Goal: Browse casually: Explore the website without a specific task or goal

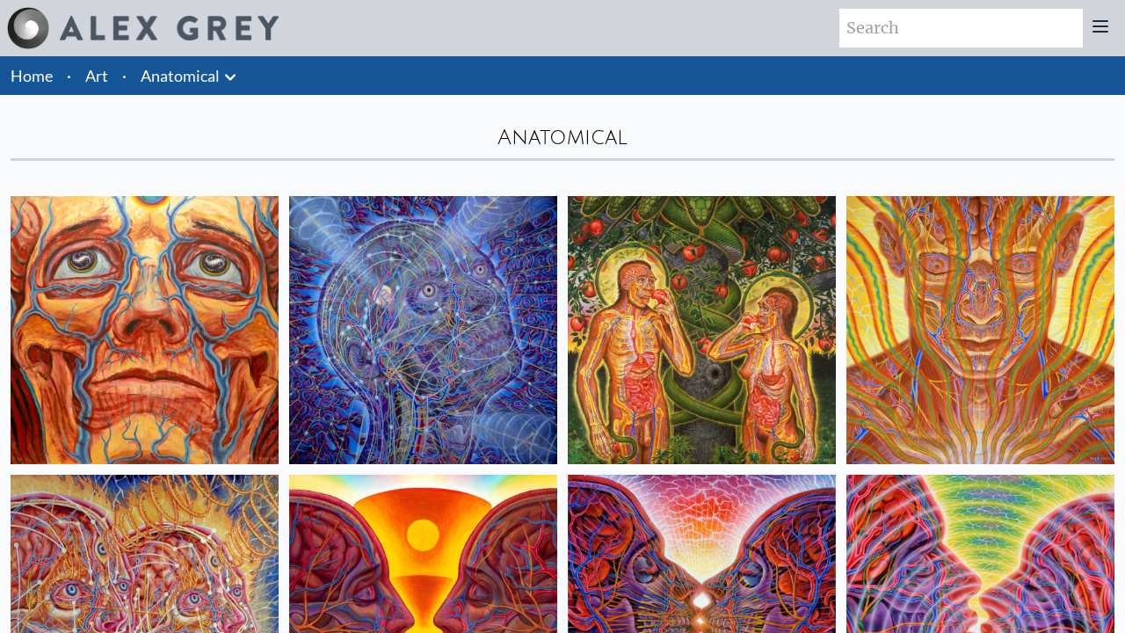
scroll to position [2303, 0]
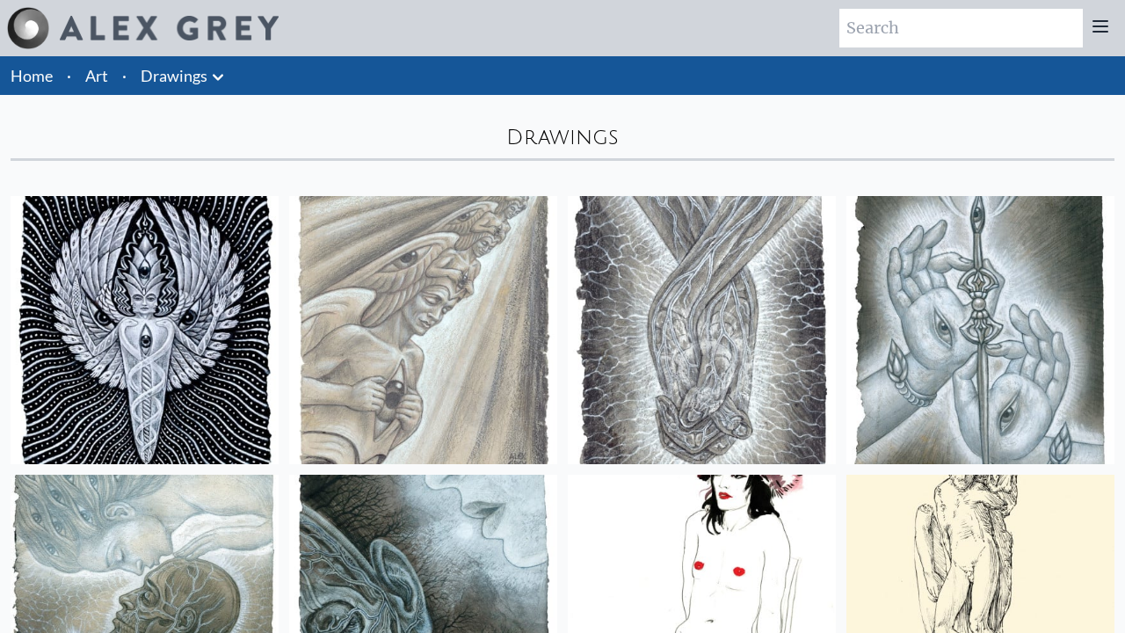
scroll to position [4810, 0]
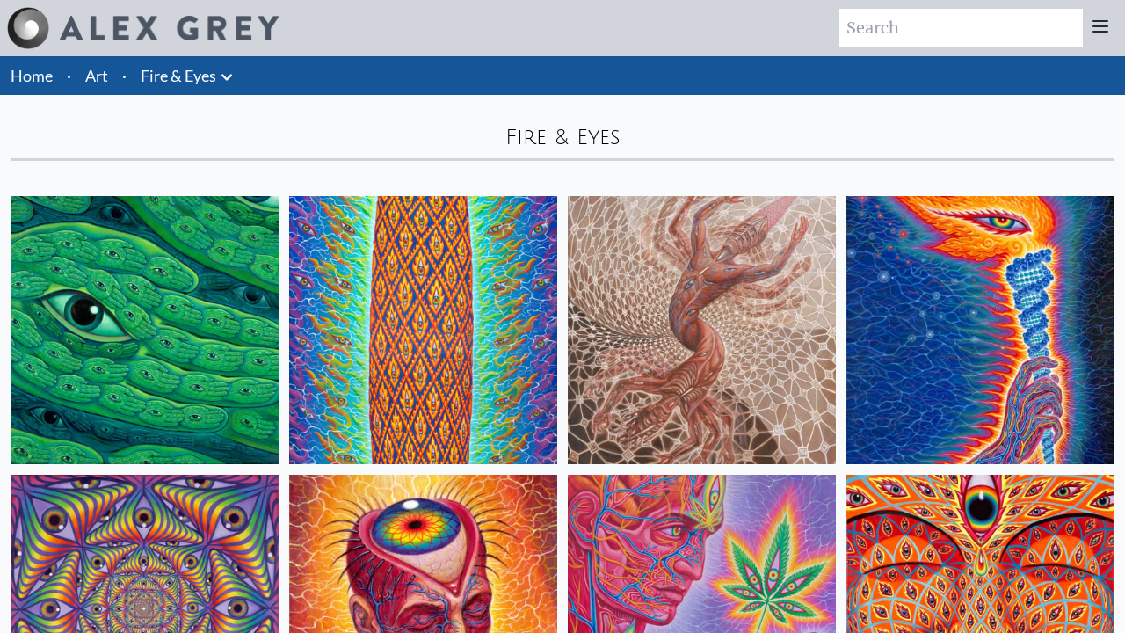
scroll to position [2024, 0]
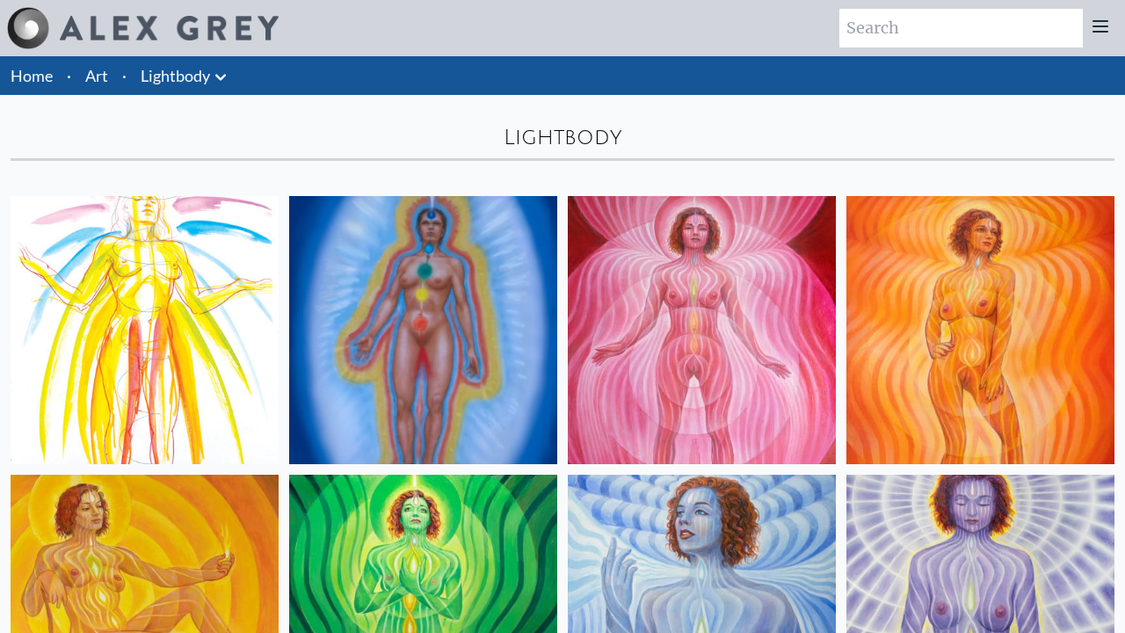
scroll to position [910, 0]
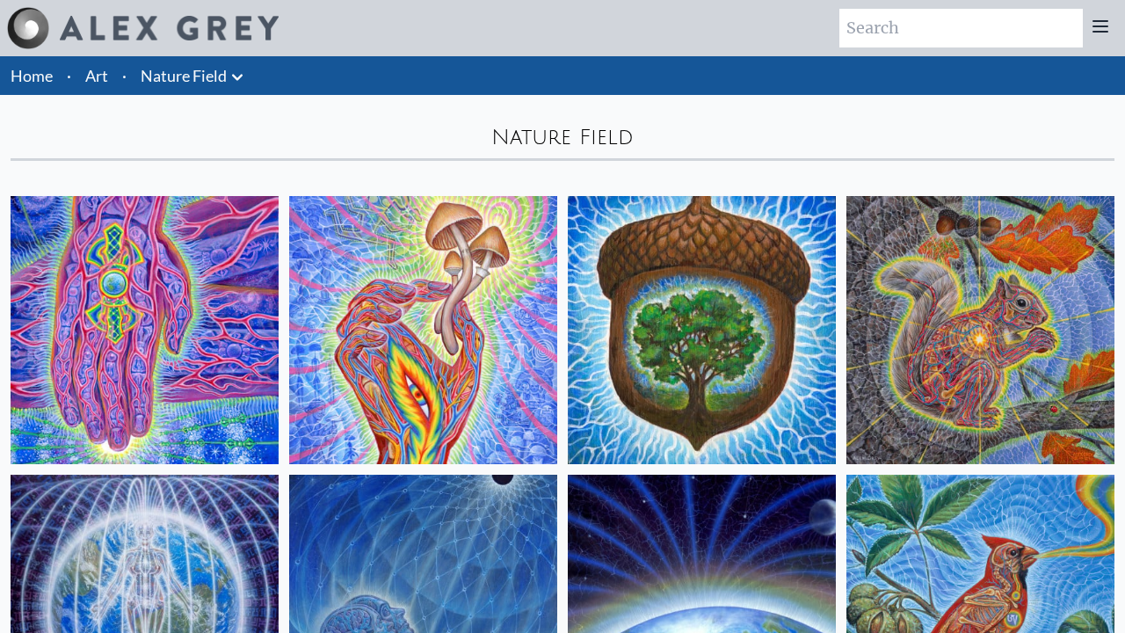
scroll to position [1467, 0]
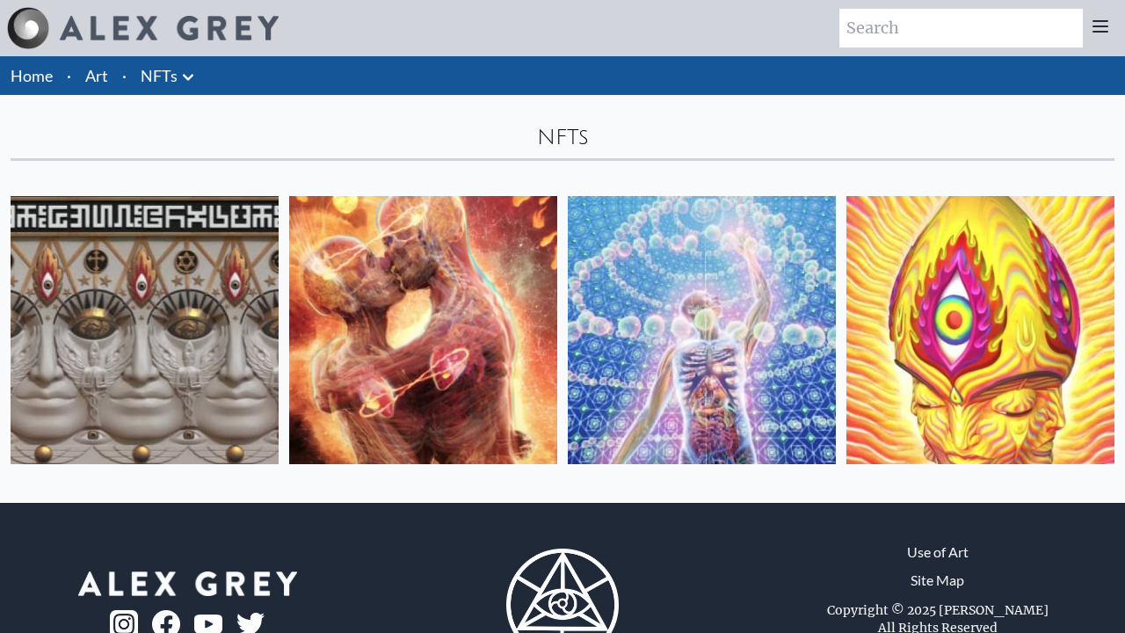
scroll to position [74, 0]
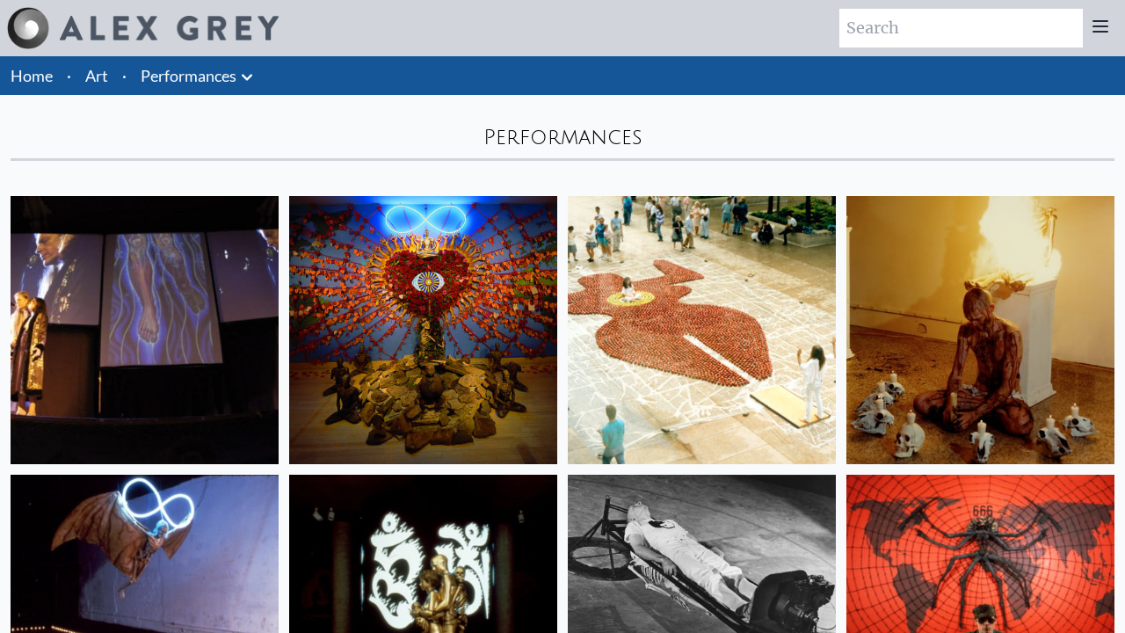
scroll to position [1188, 0]
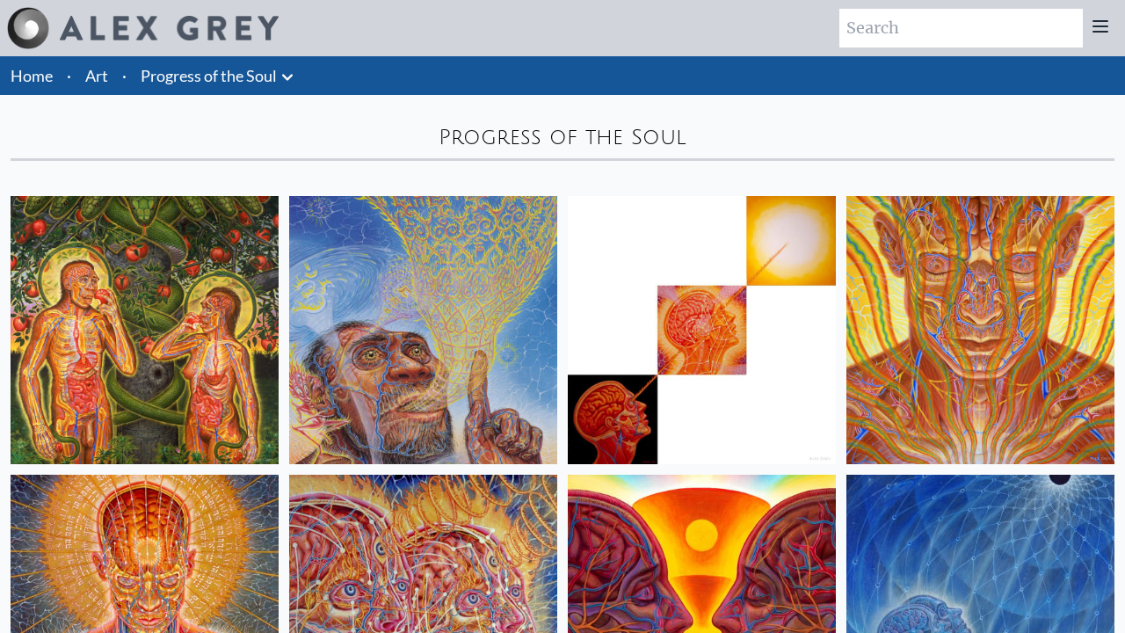
scroll to position [9267, 0]
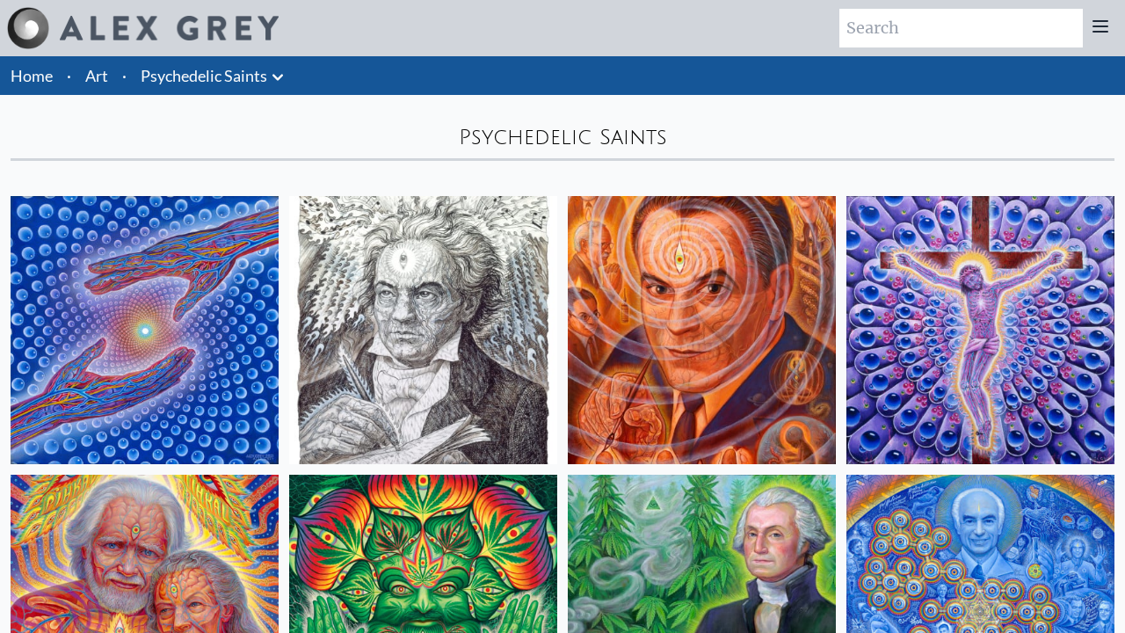
scroll to position [910, 0]
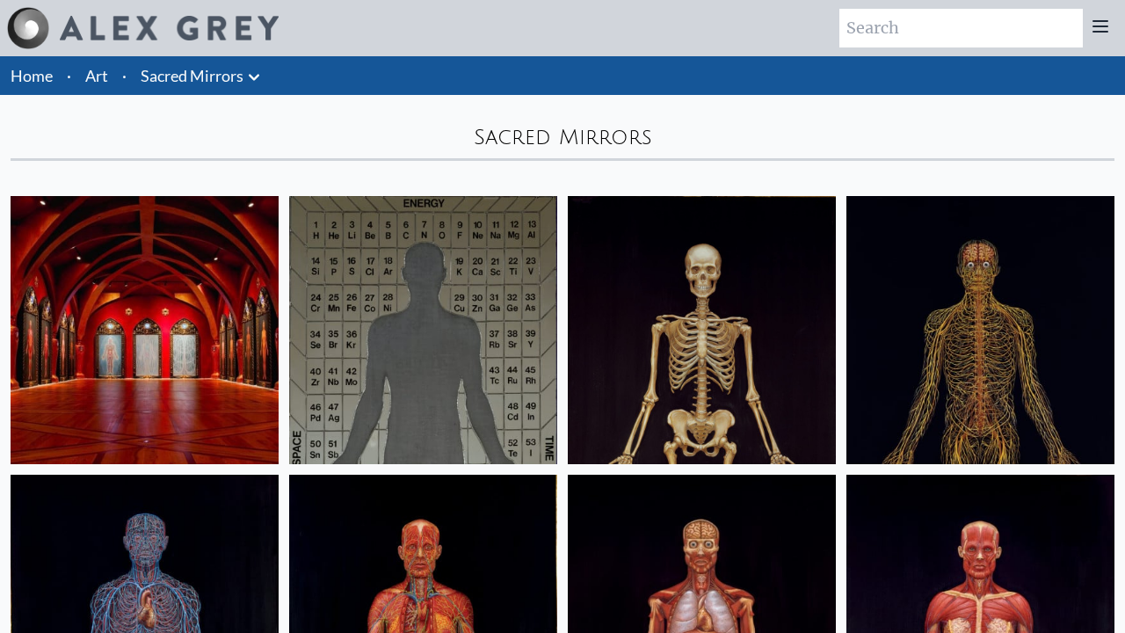
scroll to position [1467, 0]
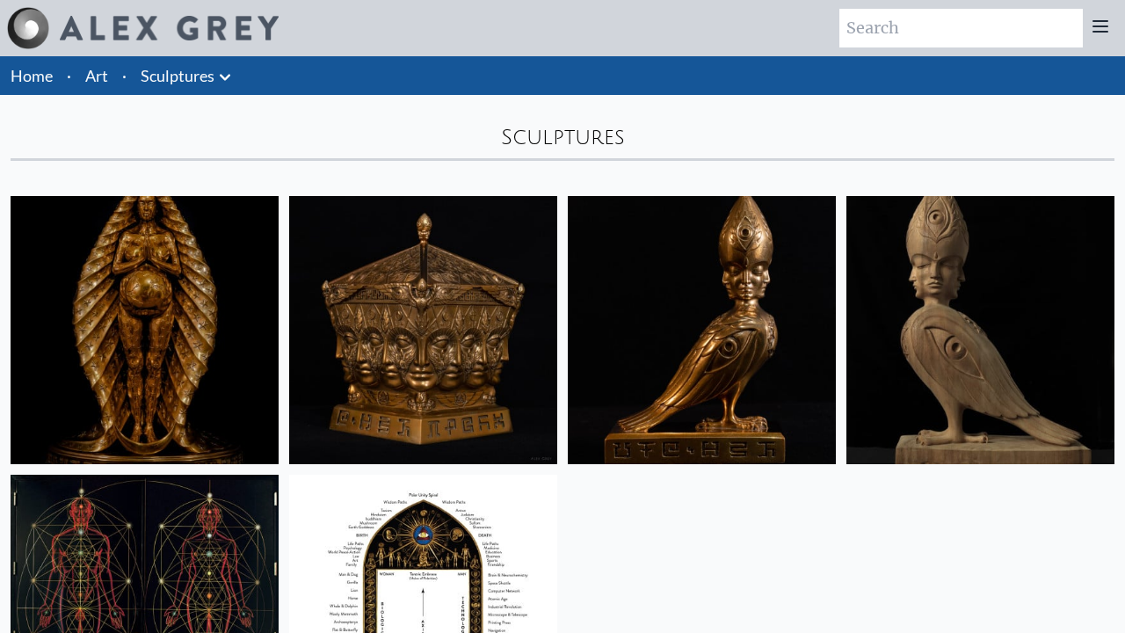
scroll to position [352, 0]
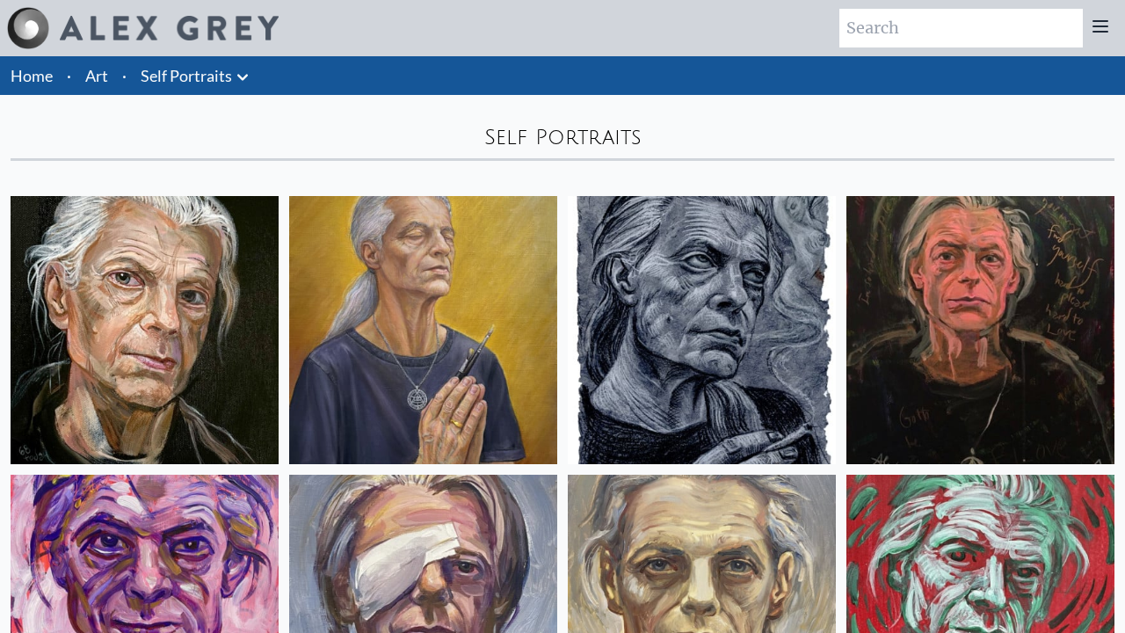
scroll to position [2024, 0]
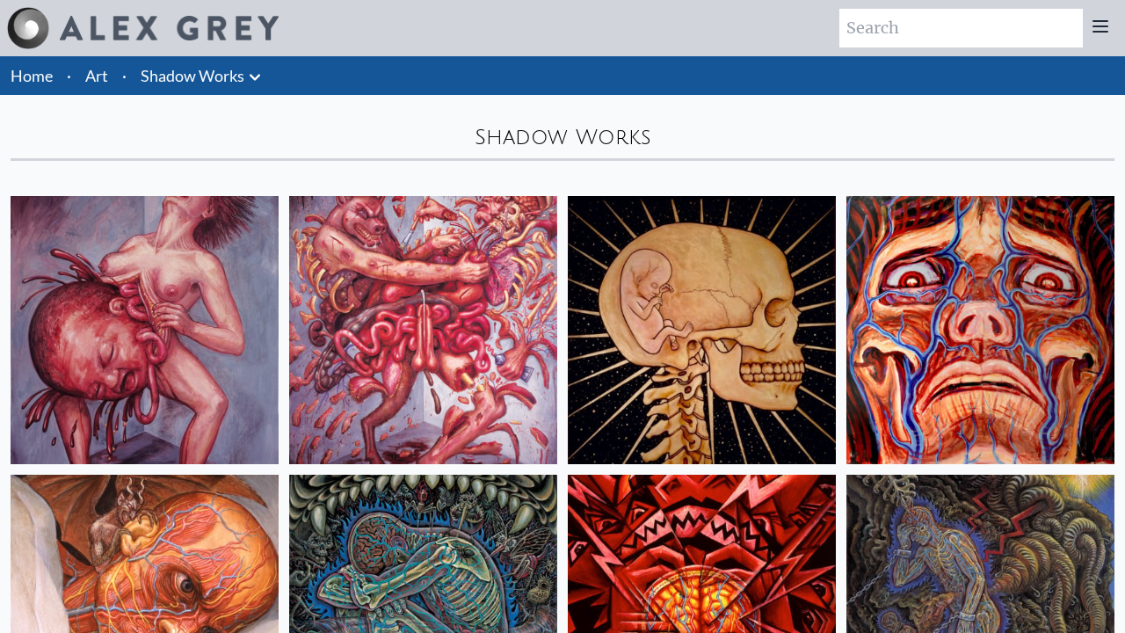
scroll to position [910, 0]
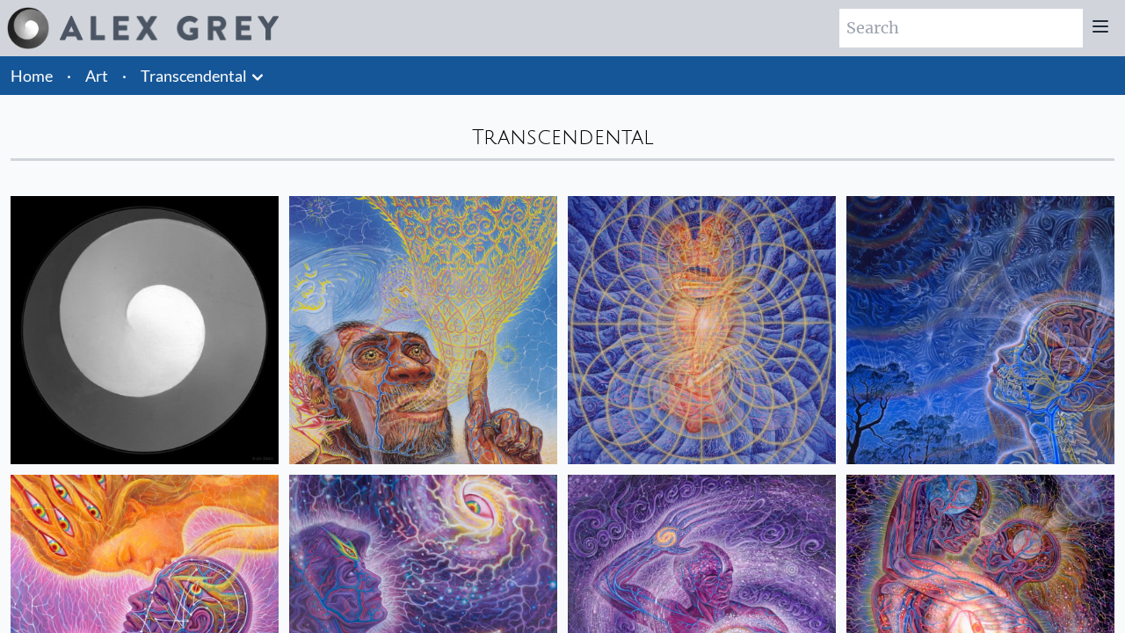
scroll to position [2303, 0]
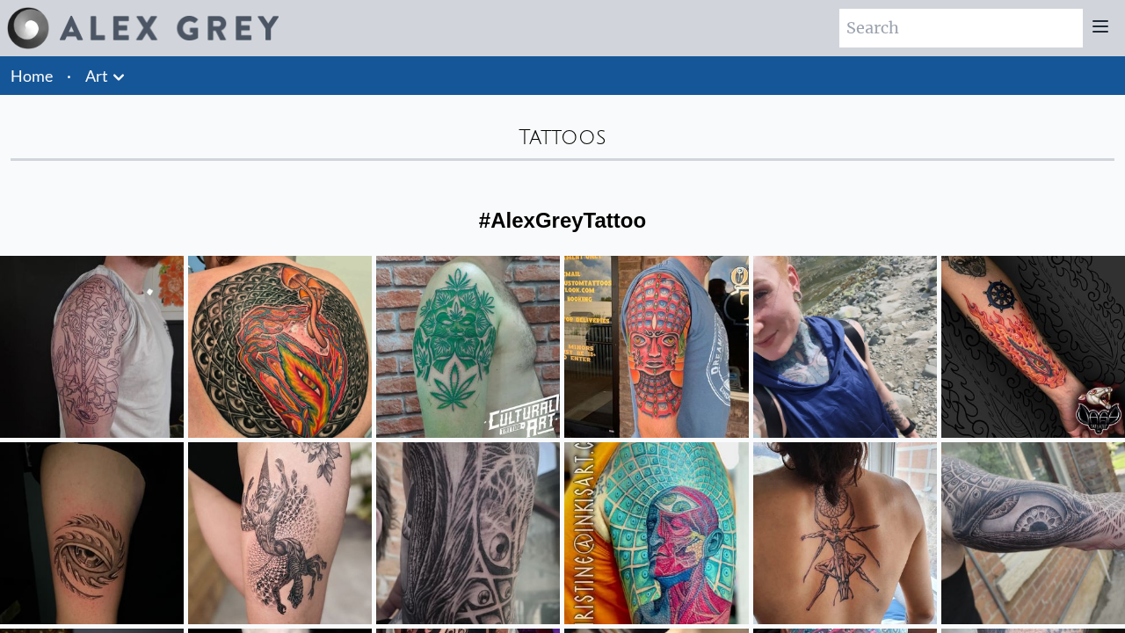
scroll to position [639, 0]
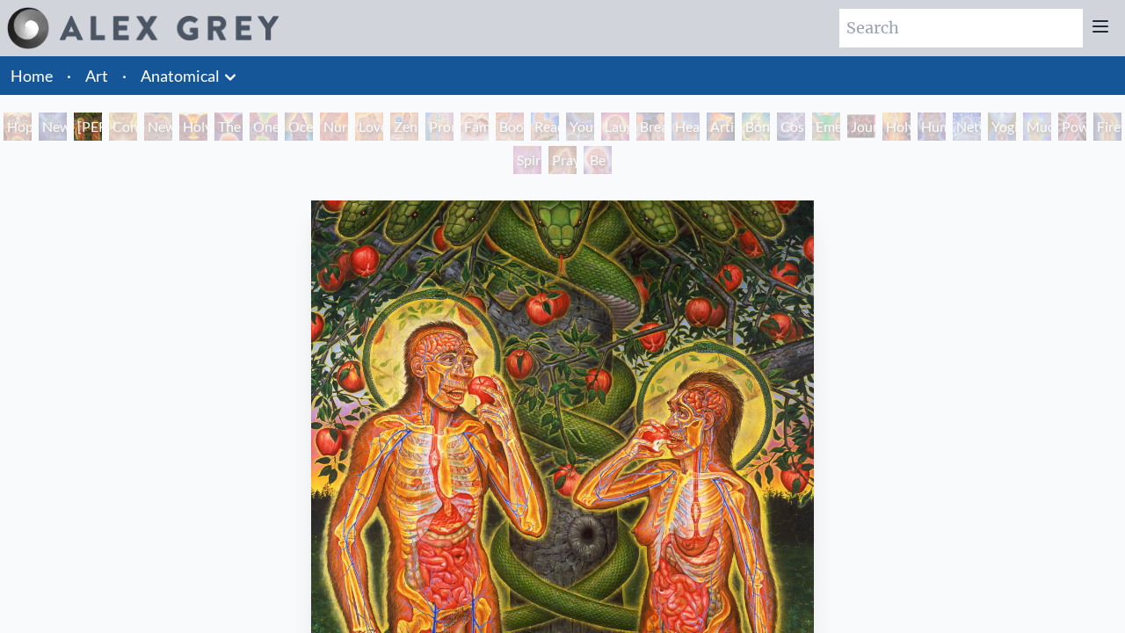
scroll to position [504, 0]
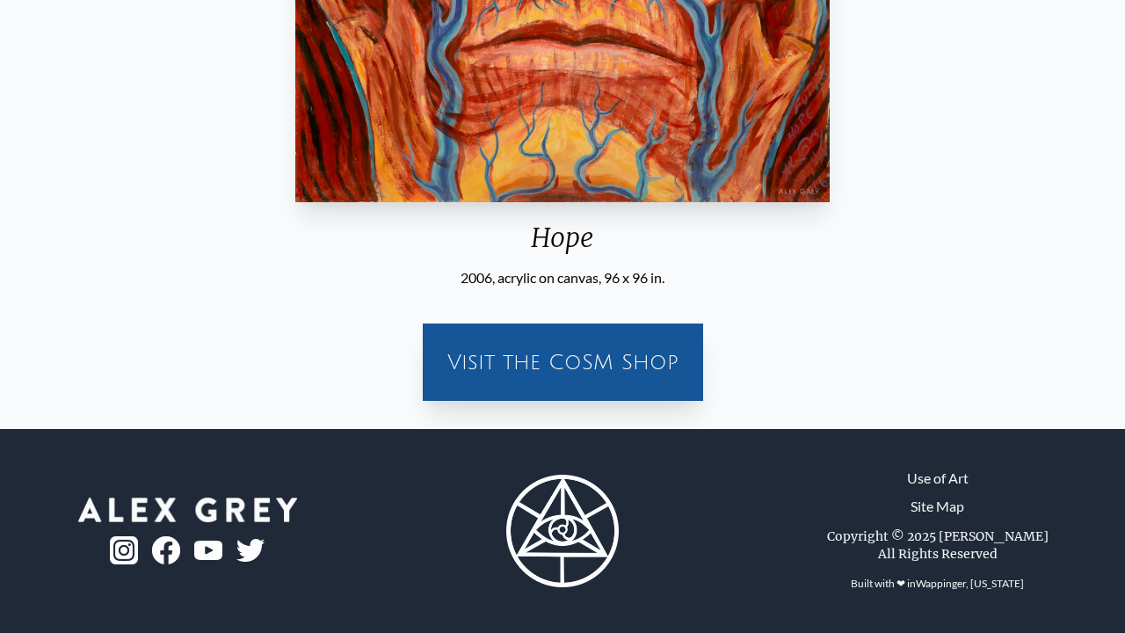
scroll to position [0, 0]
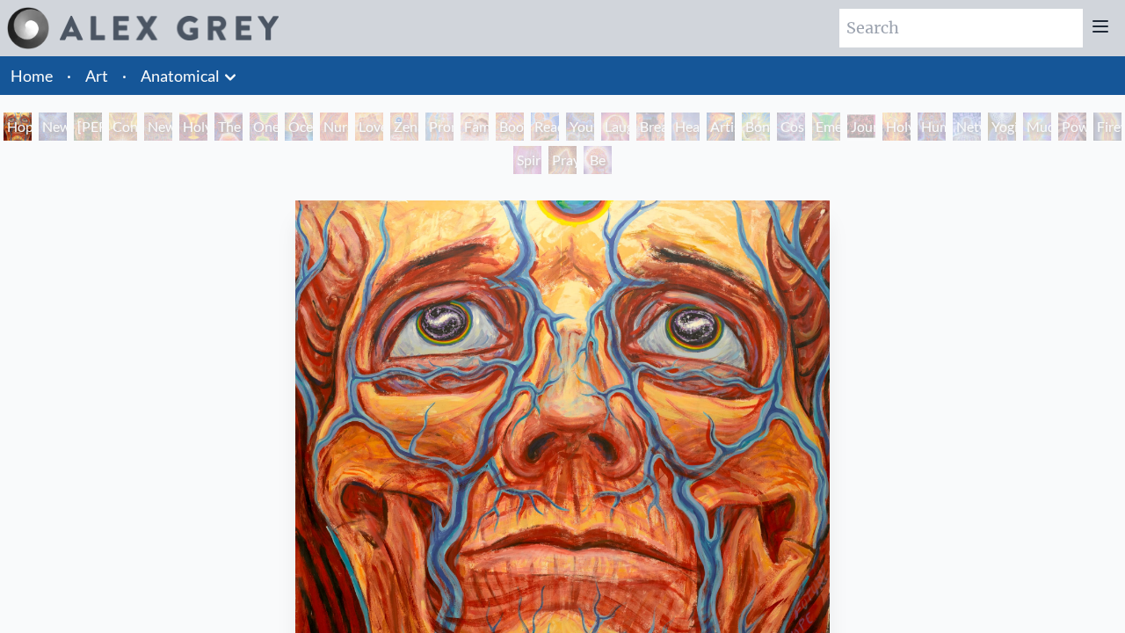
click at [67, 127] on div "New Man 4: Christ Mind" at bounding box center [53, 126] width 28 height 28
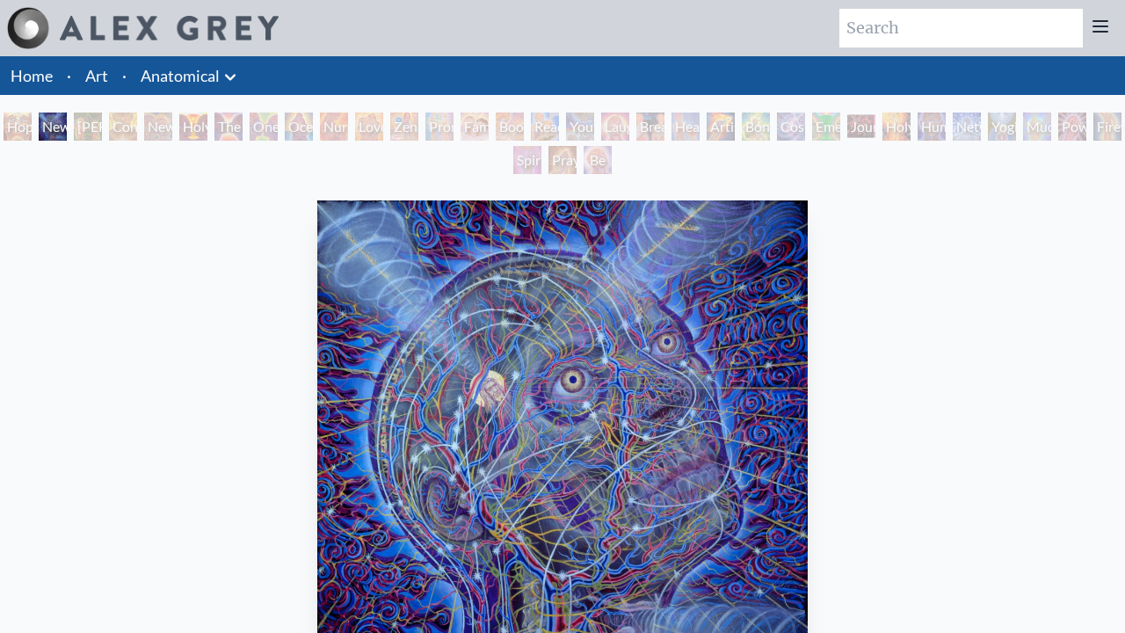
click at [246, 127] on div "Hope New Man 4: Christ Mind Adam & Eve Contemplation New Man New Woman Holy Gra…" at bounding box center [562, 145] width 1125 height 67
click at [88, 127] on div "Adam & Eve" at bounding box center [88, 126] width 28 height 28
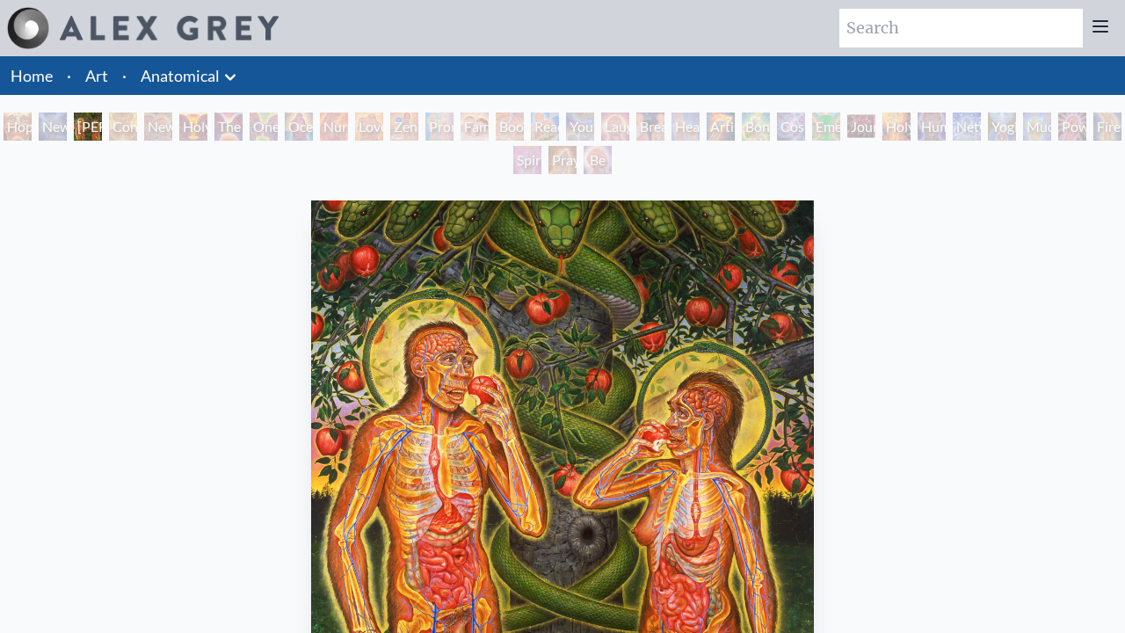
click at [137, 127] on div "Contemplation" at bounding box center [123, 126] width 28 height 28
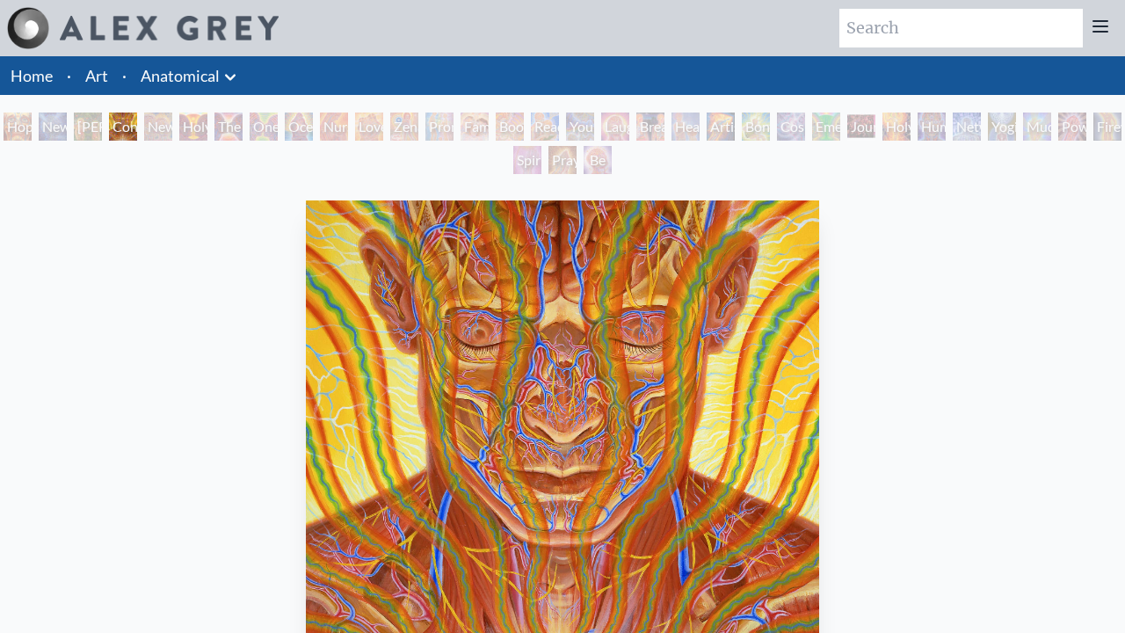
click at [172, 127] on div "New Man New Woman" at bounding box center [158, 126] width 28 height 28
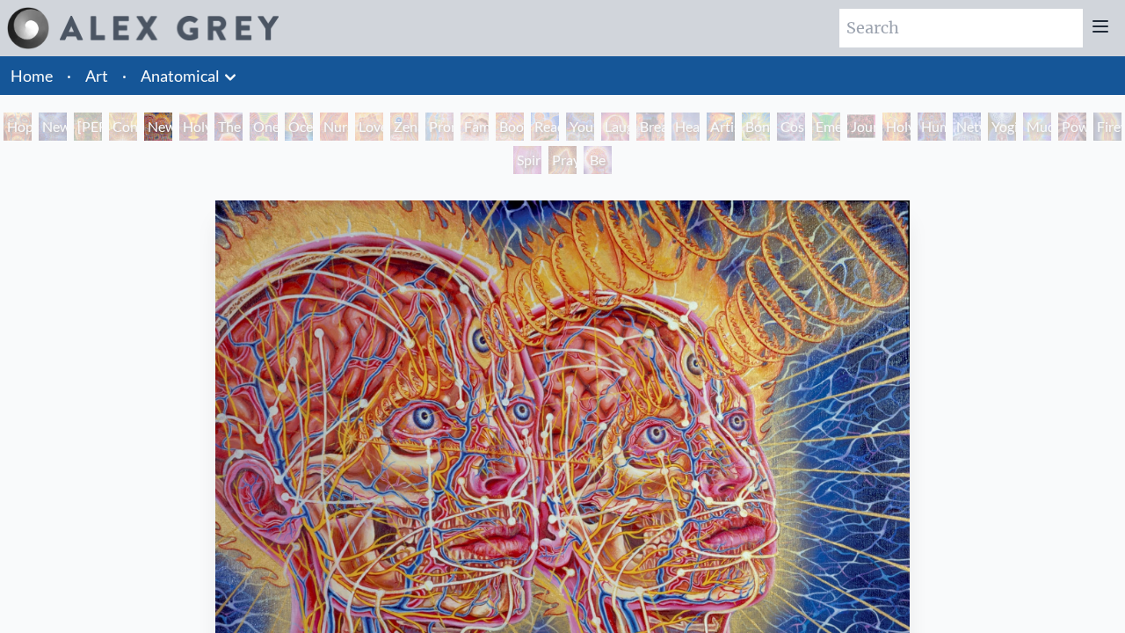
click at [278, 127] on div "One Taste" at bounding box center [264, 126] width 28 height 28
click at [201, 127] on div "Holy Grail" at bounding box center [193, 126] width 28 height 28
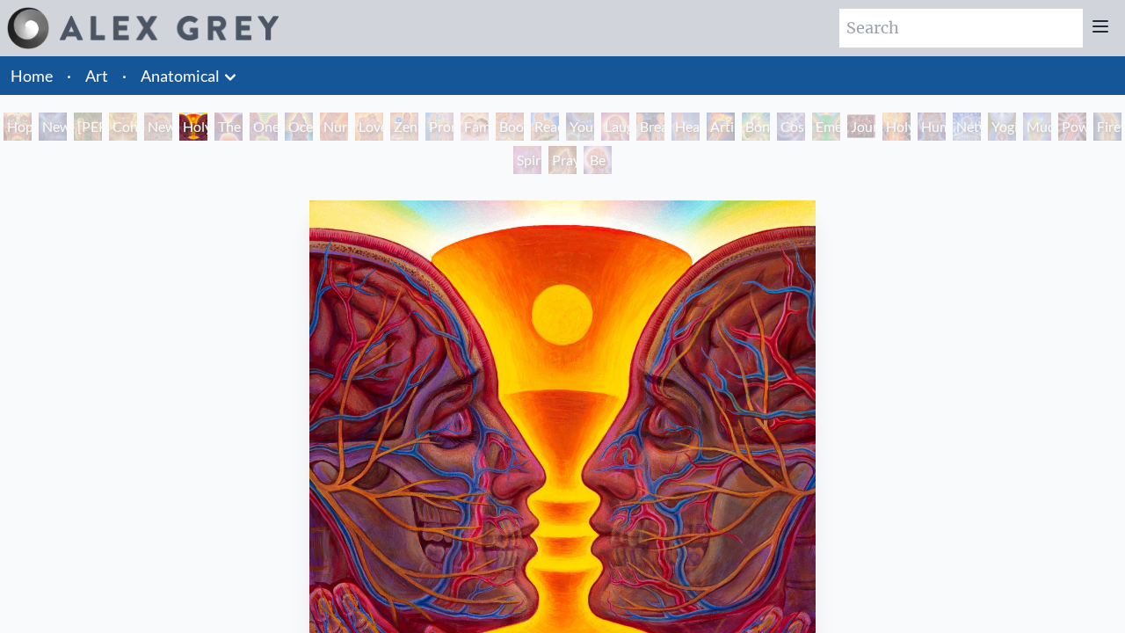
click at [243, 127] on div "The Kiss" at bounding box center [228, 126] width 28 height 28
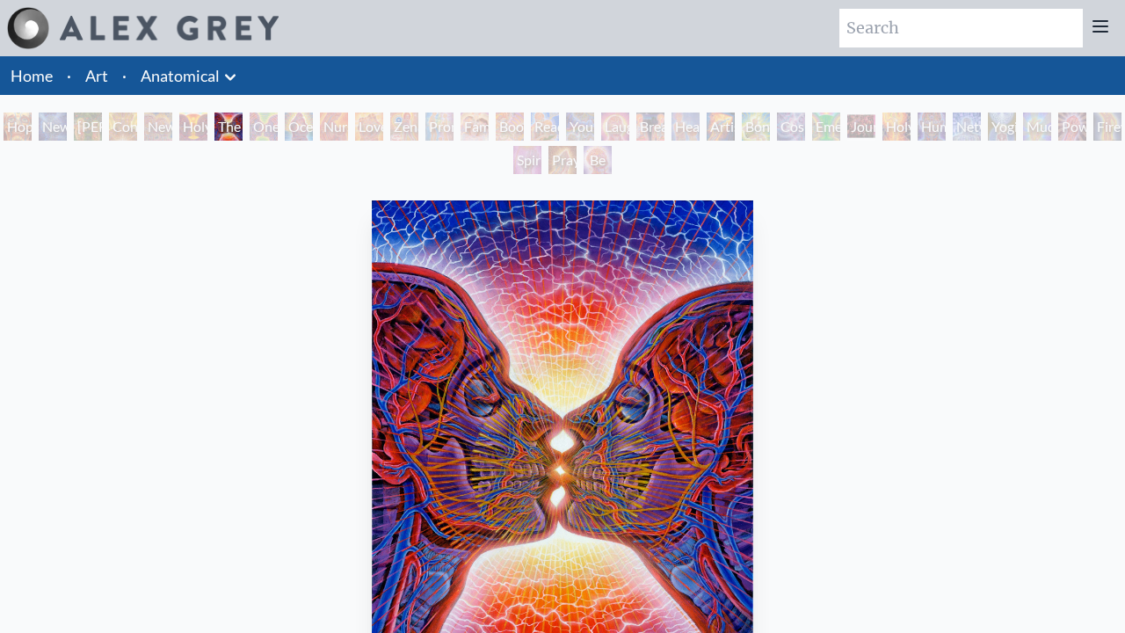
click at [278, 127] on div "One Taste" at bounding box center [264, 126] width 28 height 28
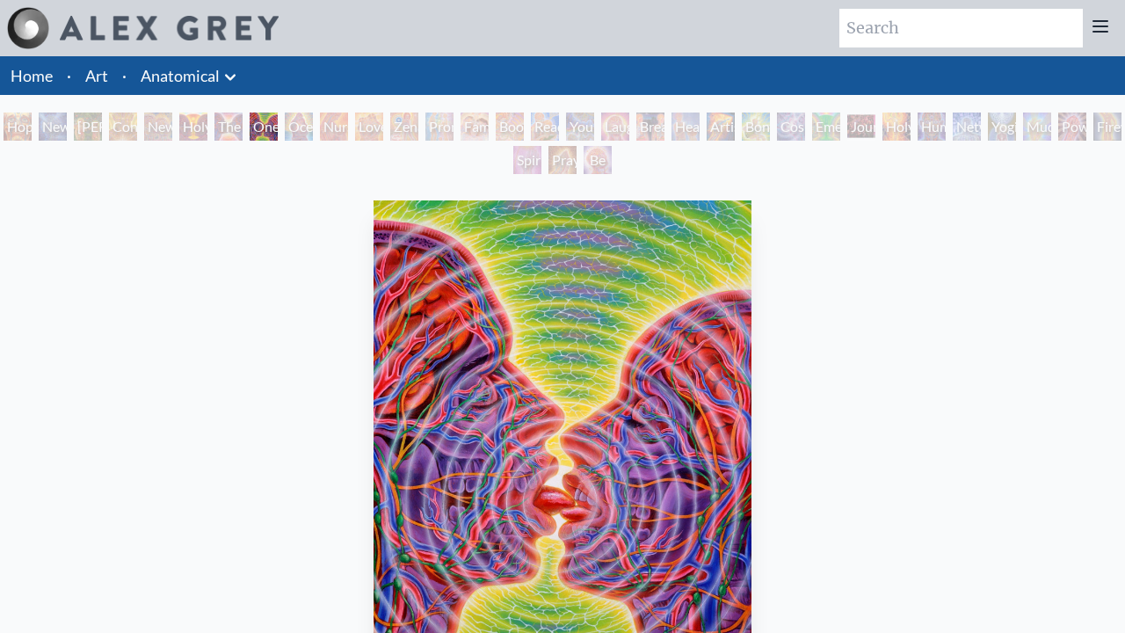
click at [313, 127] on div "Ocean of Love Bliss" at bounding box center [299, 126] width 28 height 28
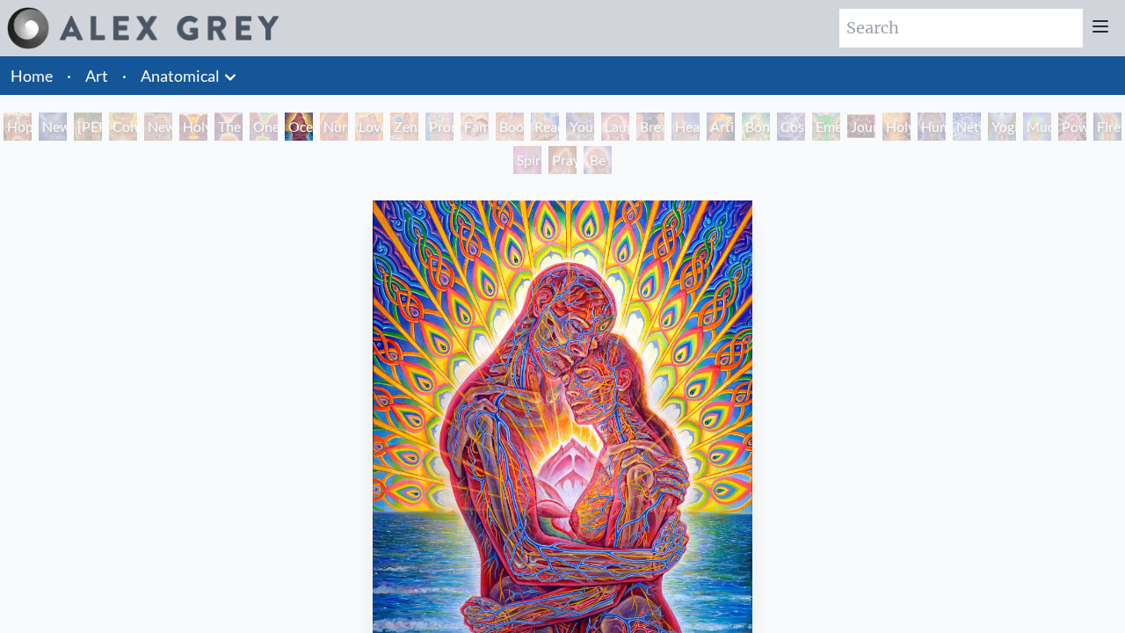
click at [418, 127] on div "Zena Lotus" at bounding box center [404, 126] width 28 height 28
click at [338, 127] on div "Nursing" at bounding box center [334, 126] width 28 height 28
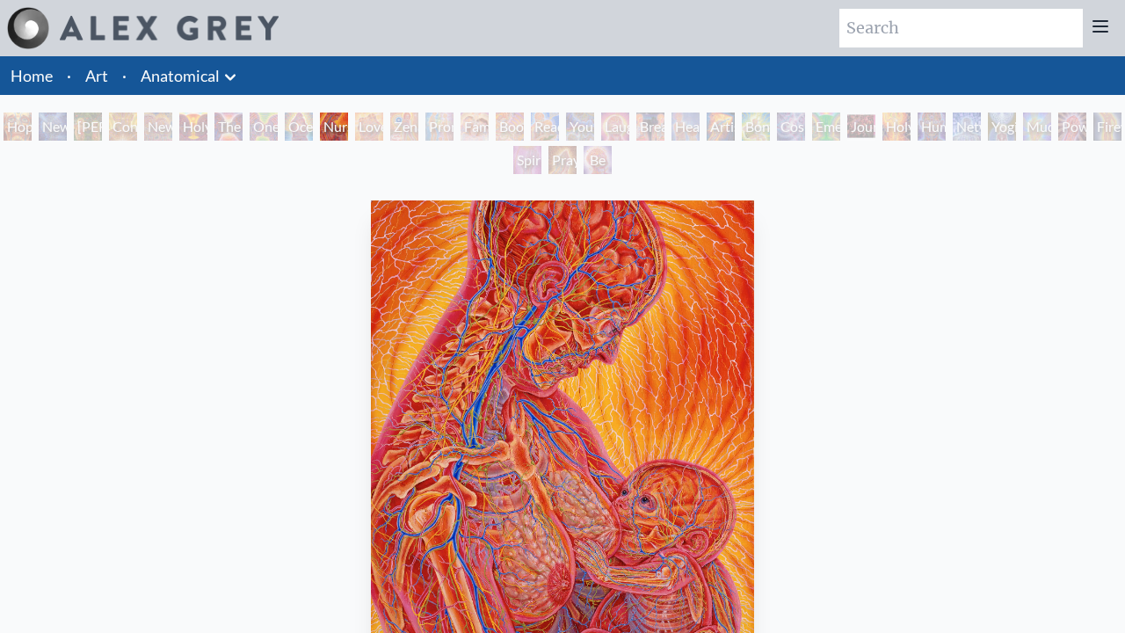
click at [383, 127] on div "Love Circuit" at bounding box center [369, 126] width 28 height 28
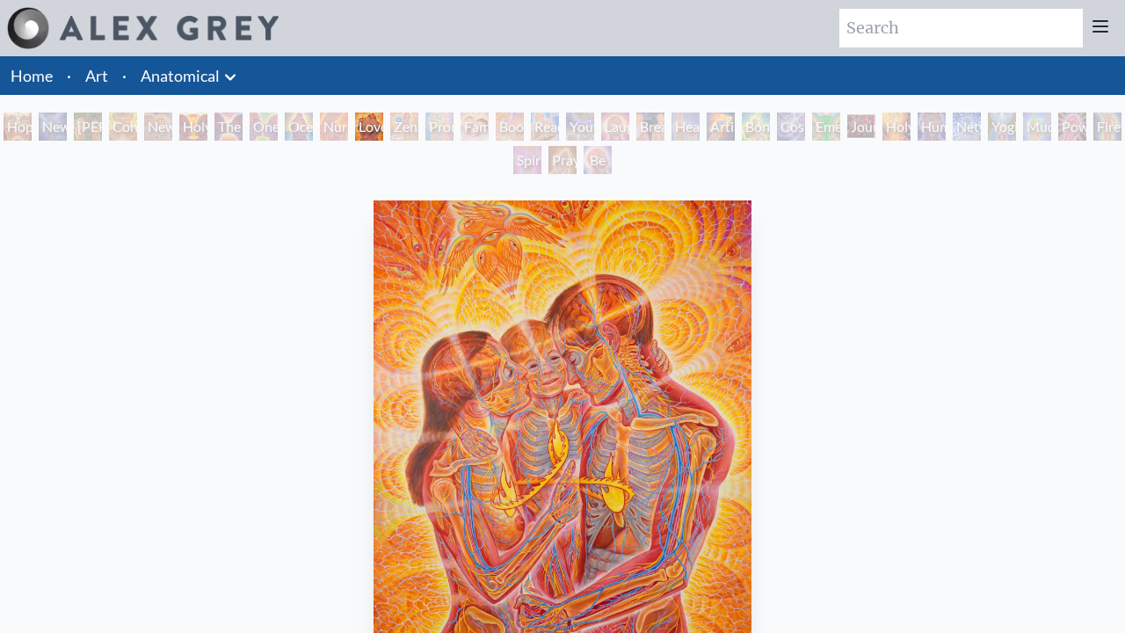
click at [418, 127] on div "Zena Lotus" at bounding box center [404, 126] width 28 height 28
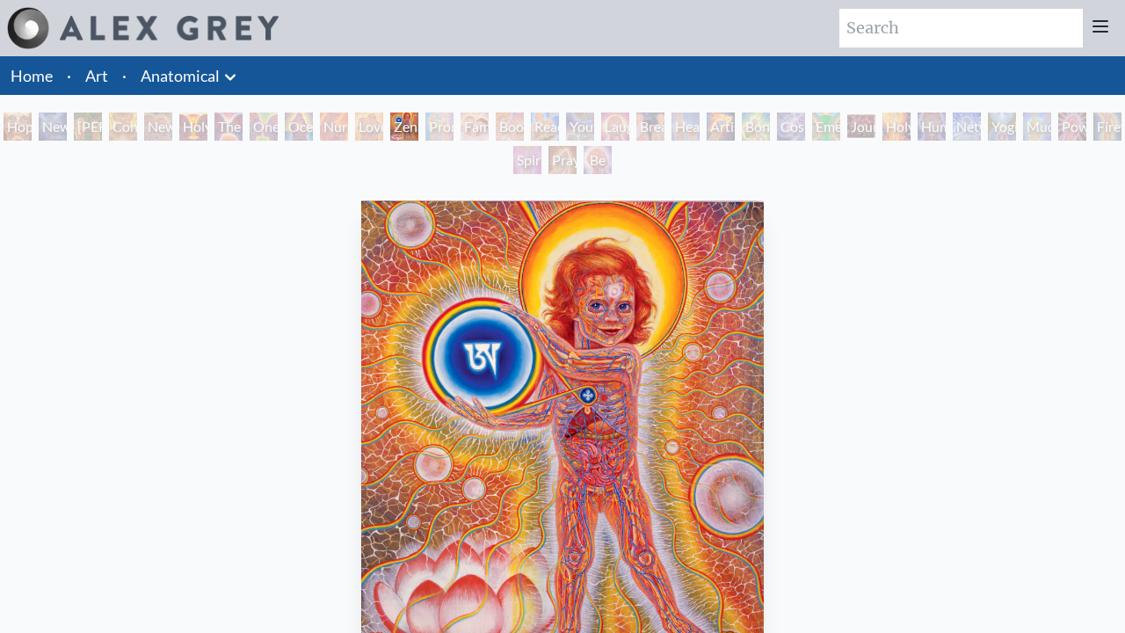
click at [453, 127] on div "Promise" at bounding box center [439, 126] width 28 height 28
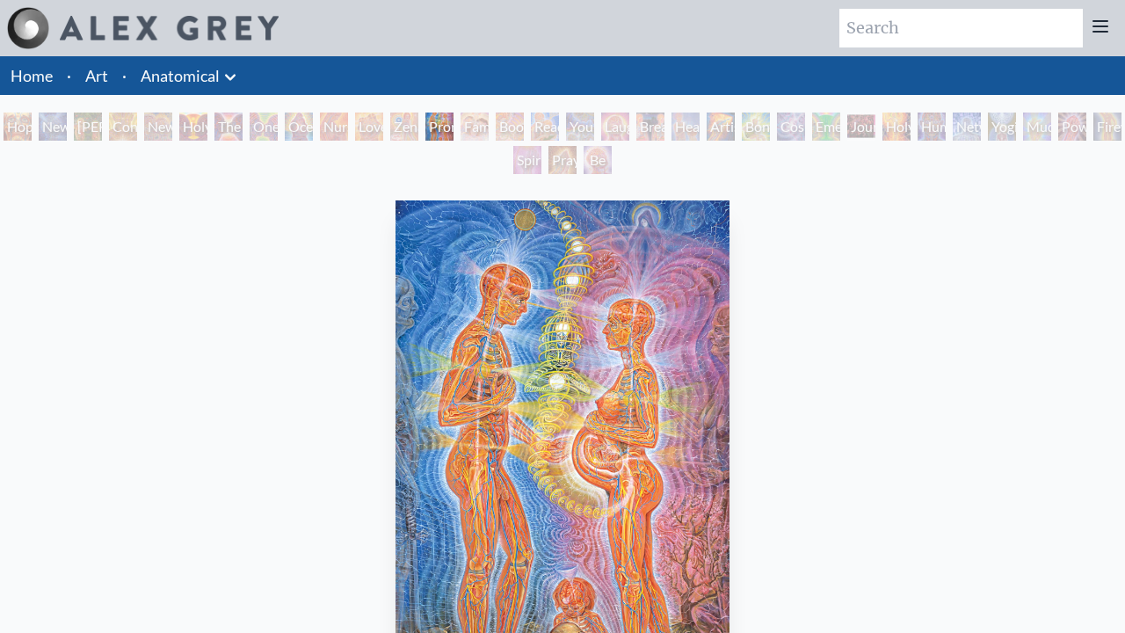
click at [524, 127] on div "Boo-boo" at bounding box center [510, 126] width 28 height 28
click at [487, 127] on div "Family" at bounding box center [475, 126] width 28 height 28
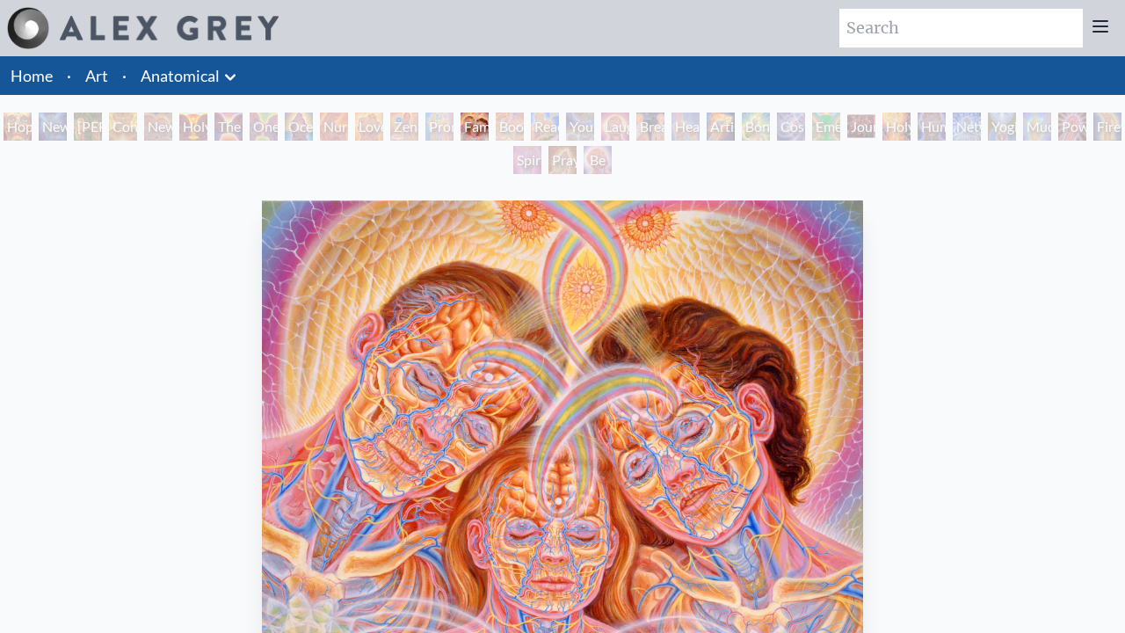
click at [524, 127] on div "Boo-boo" at bounding box center [510, 126] width 28 height 28
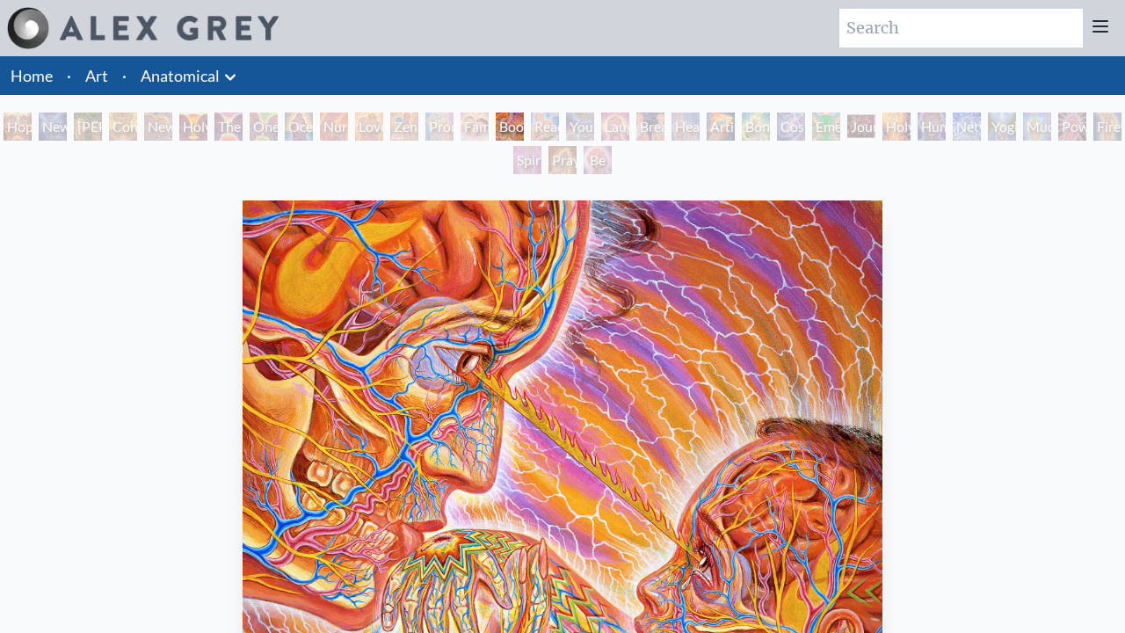
click at [559, 127] on div "Reading" at bounding box center [545, 126] width 28 height 28
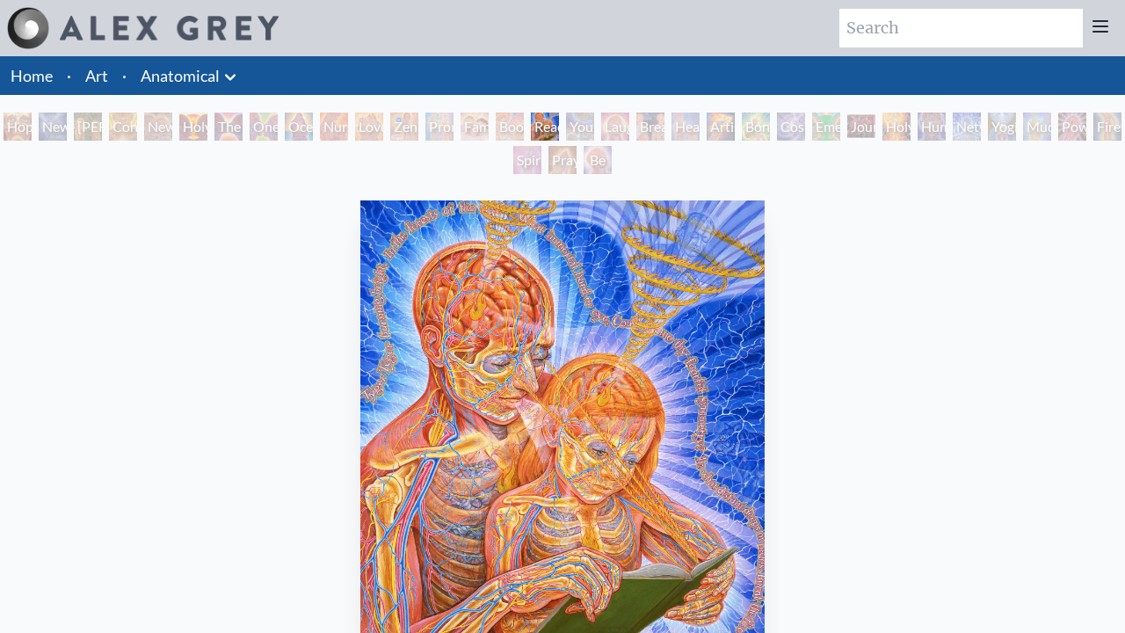
click at [594, 127] on div "Young & Old" at bounding box center [580, 126] width 28 height 28
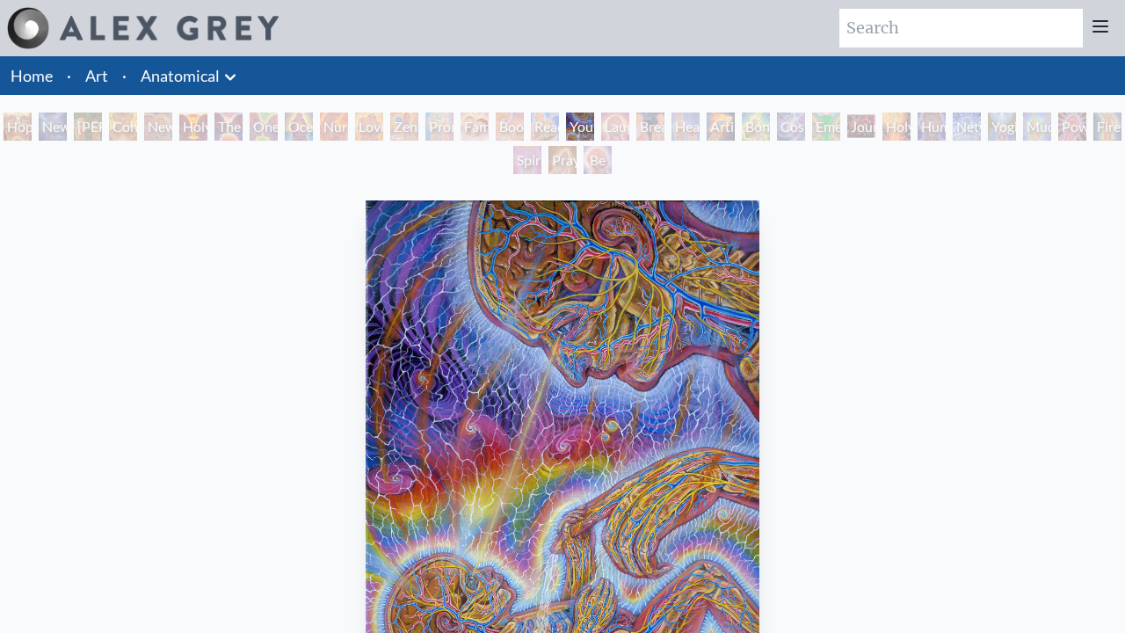
click at [629, 127] on div "Laughing Man" at bounding box center [615, 126] width 28 height 28
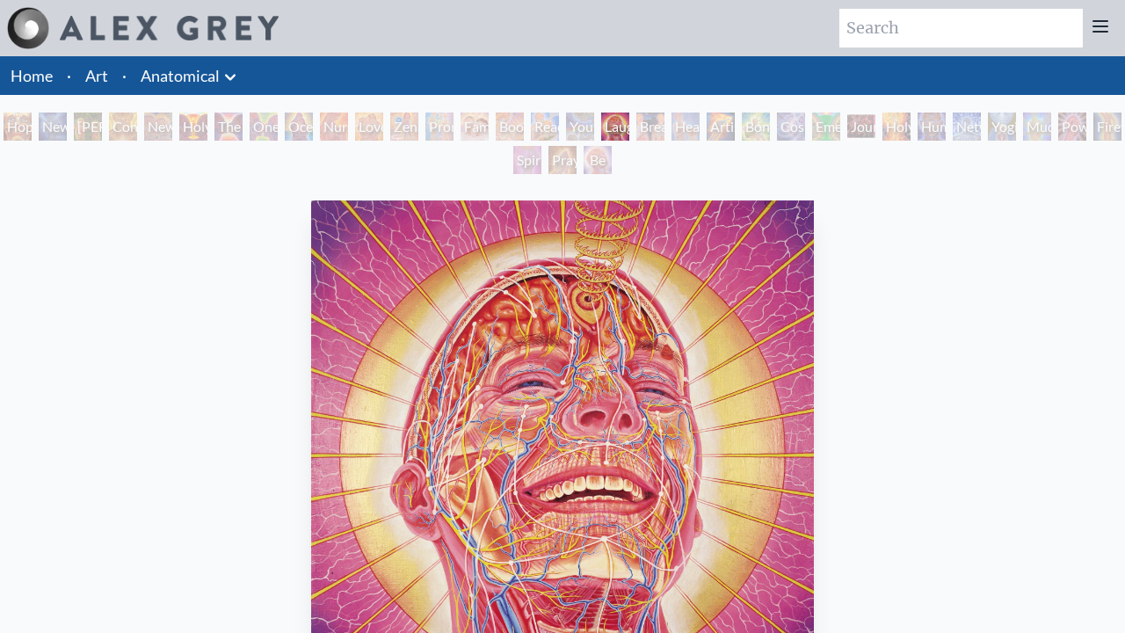
click at [700, 127] on div "Healing" at bounding box center [685, 126] width 28 height 28
click at [664, 127] on div "Breathing" at bounding box center [650, 126] width 28 height 28
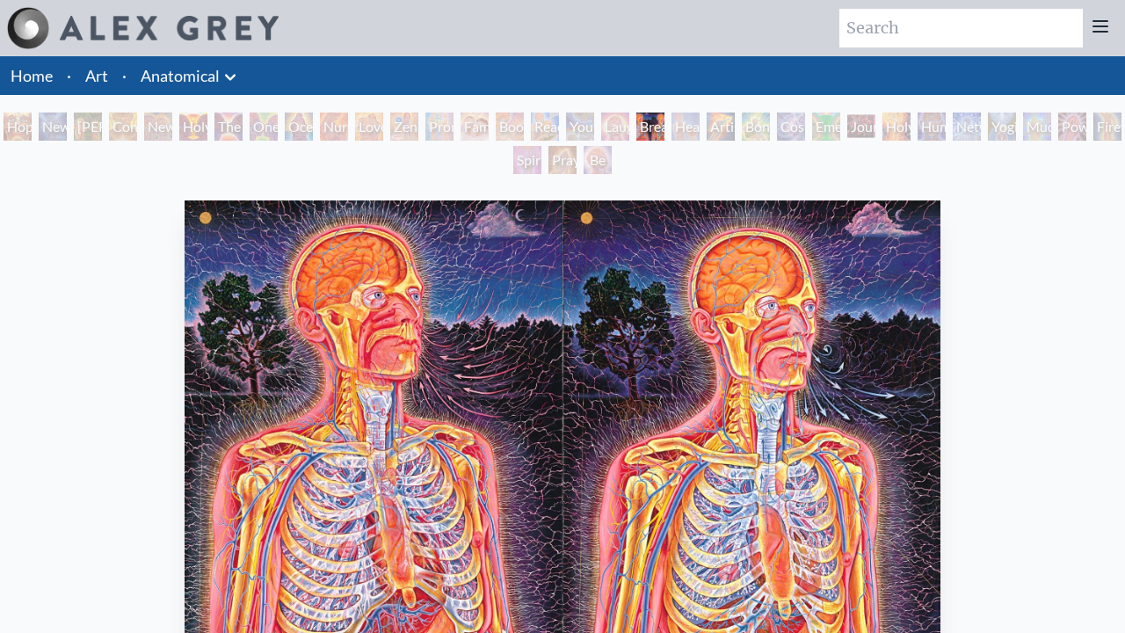
click at [700, 127] on div "Healing" at bounding box center [685, 126] width 28 height 28
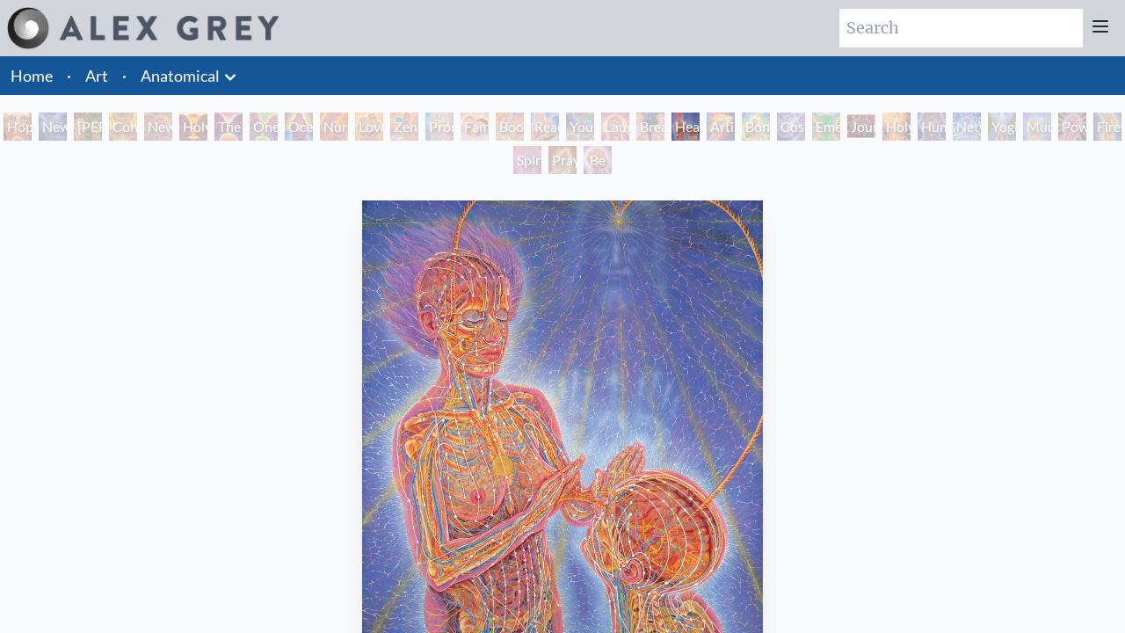
click at [735, 127] on div "Artist's Hand" at bounding box center [721, 126] width 28 height 28
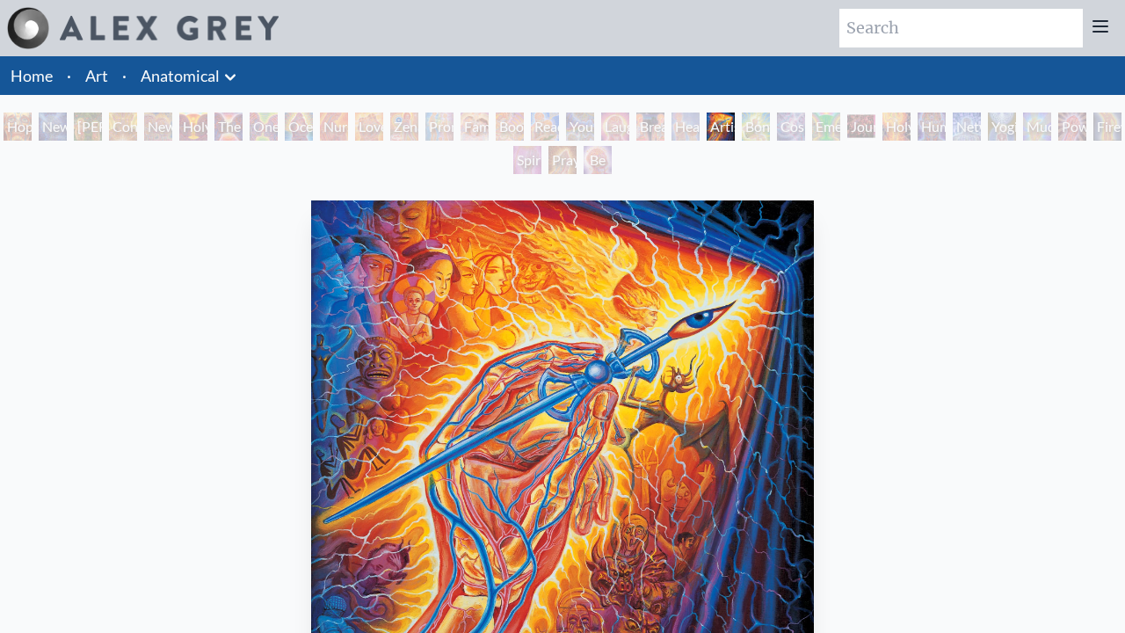
click at [840, 127] on div "Emerald Grail" at bounding box center [826, 126] width 28 height 28
click at [770, 127] on div "Bond" at bounding box center [756, 126] width 28 height 28
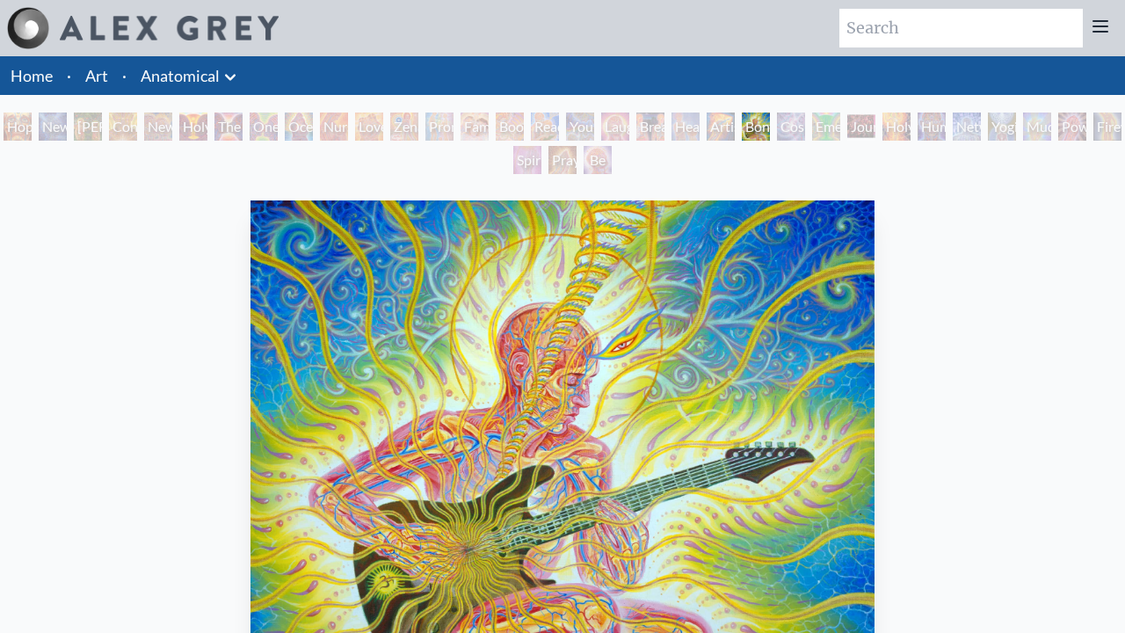
click at [805, 127] on div "Cosmic Lovers" at bounding box center [791, 126] width 28 height 28
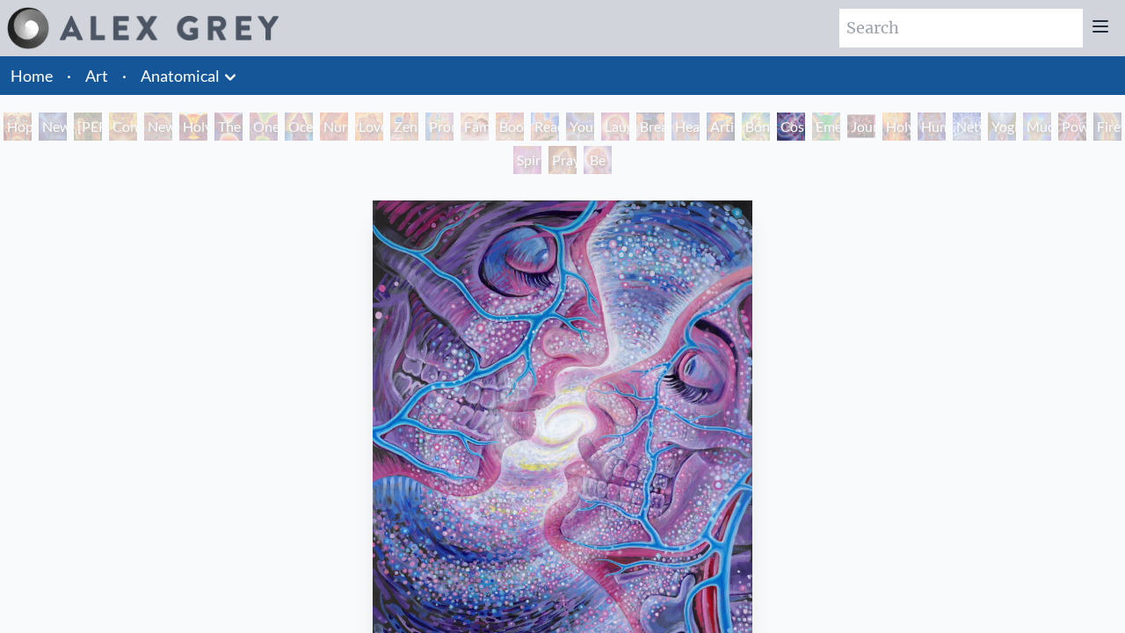
click at [840, 127] on div "Emerald Grail" at bounding box center [826, 126] width 28 height 28
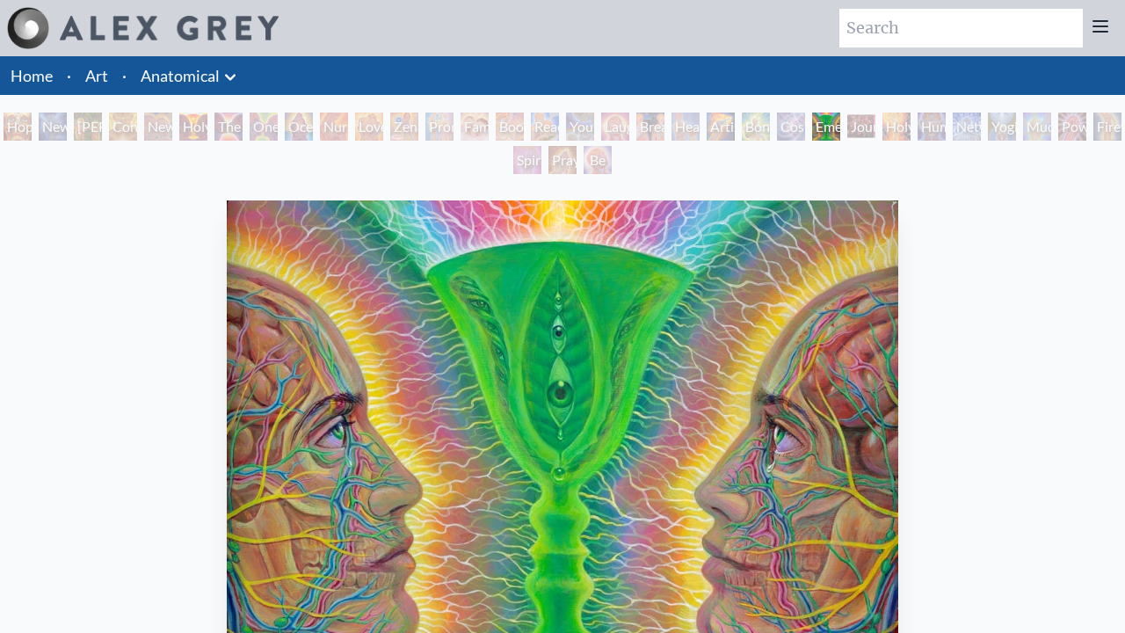
click at [875, 127] on div "Journey of the Wounded Healer" at bounding box center [861, 126] width 28 height 28
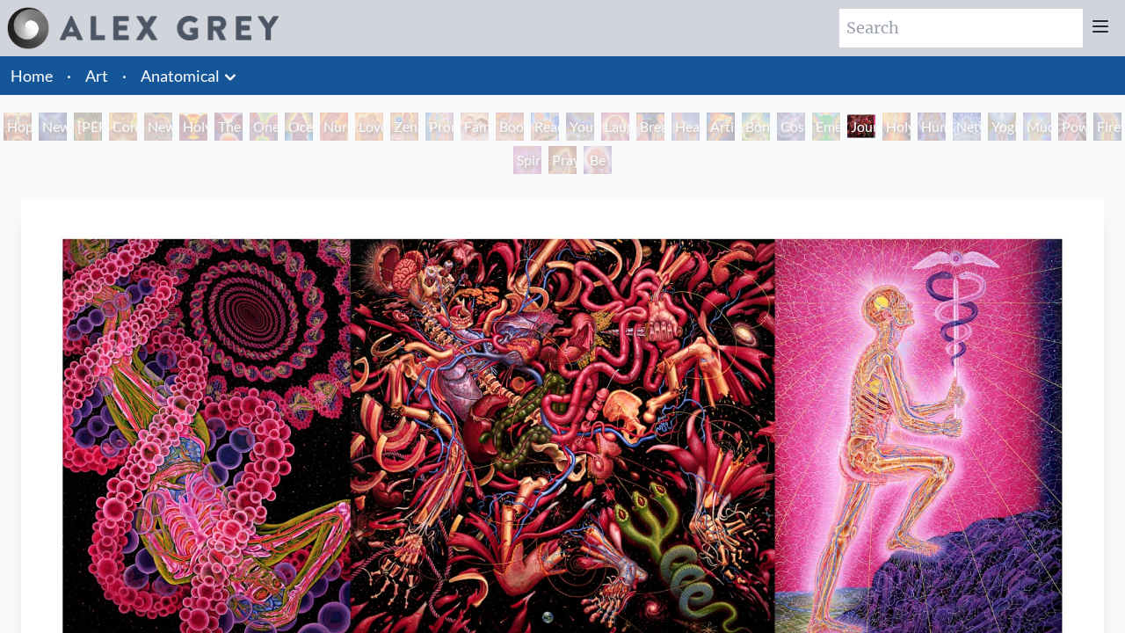
click at [1096, 127] on div "Hope New Man 4: Christ Mind Adam & Eve Contemplation New Man New Woman Holy Gra…" at bounding box center [562, 145] width 1125 height 67
